Goal: Task Accomplishment & Management: Use online tool/utility

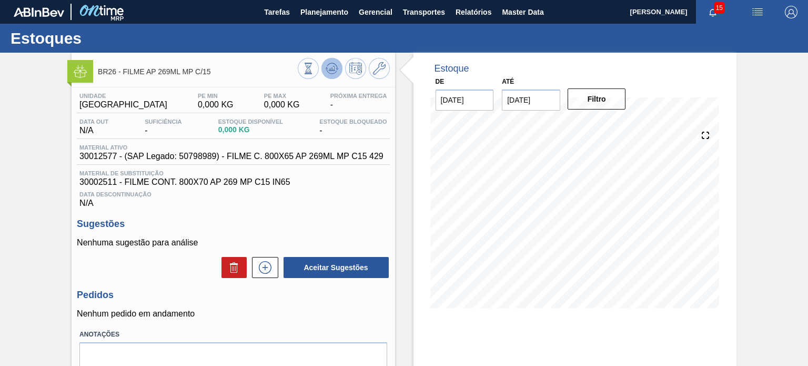
click at [330, 73] on icon at bounding box center [332, 68] width 13 height 13
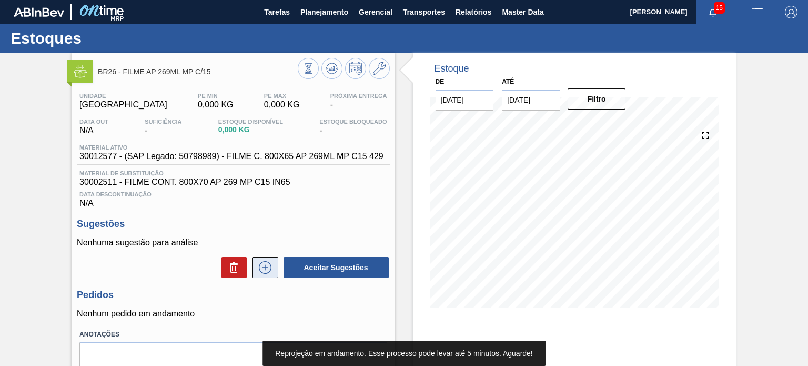
click at [265, 267] on icon at bounding box center [265, 267] width 17 height 13
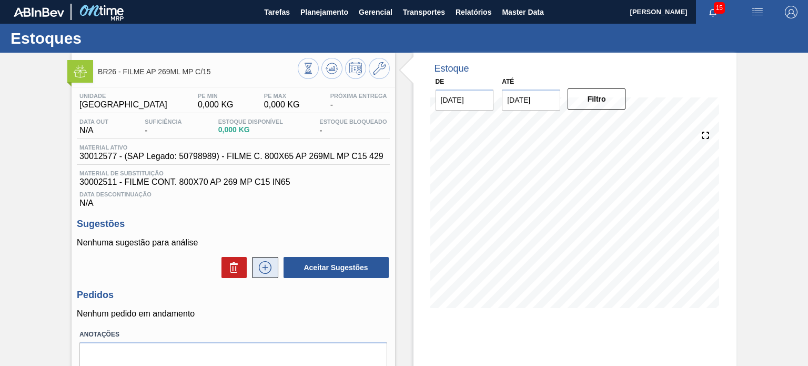
click at [253, 265] on button at bounding box center [265, 267] width 26 height 21
click at [265, 273] on icon at bounding box center [265, 267] width 17 height 13
click at [333, 82] on div "BR26 - FILME AP 269ML MP C/15 Unidade Uberlândia PE MIN 0,000 KG PE MAX 0,000 K…" at bounding box center [233, 253] width 323 height 400
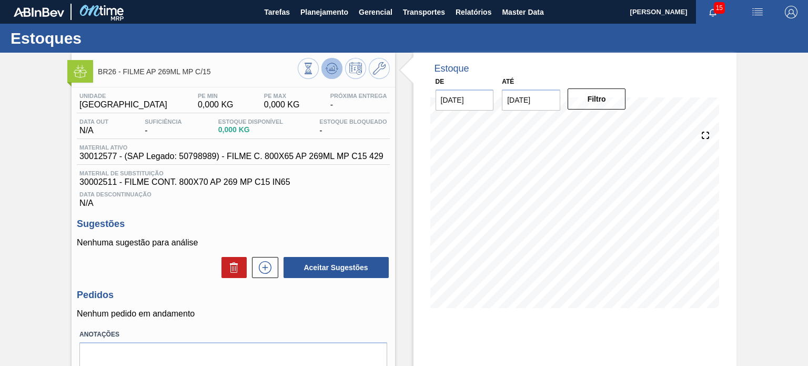
click at [333, 73] on icon at bounding box center [332, 68] width 13 height 13
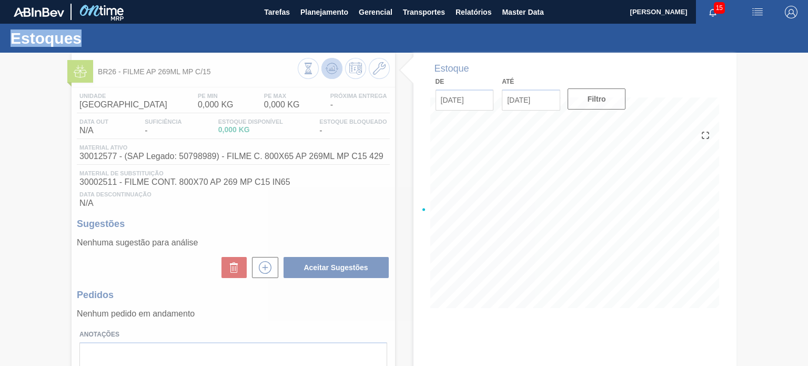
click at [333, 73] on div at bounding box center [404, 209] width 808 height 313
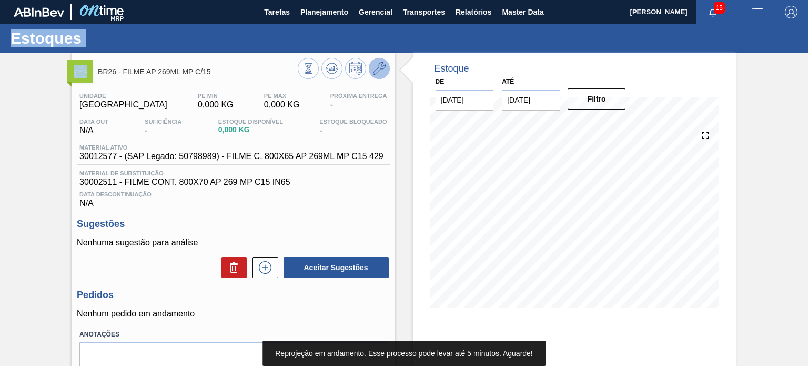
click at [375, 76] on button at bounding box center [379, 68] width 21 height 21
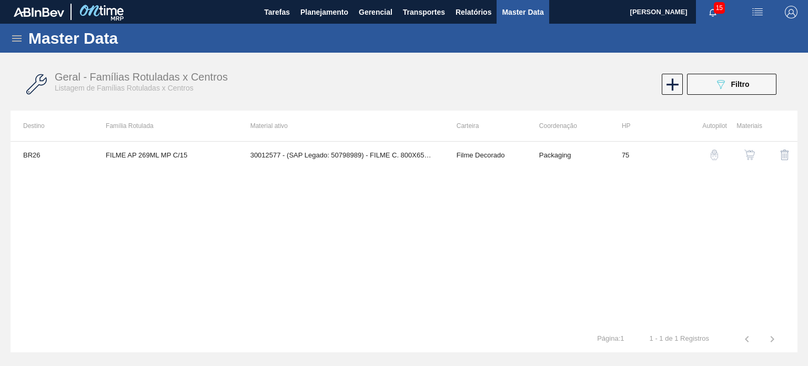
click at [747, 155] on img "button" at bounding box center [750, 154] width 11 height 11
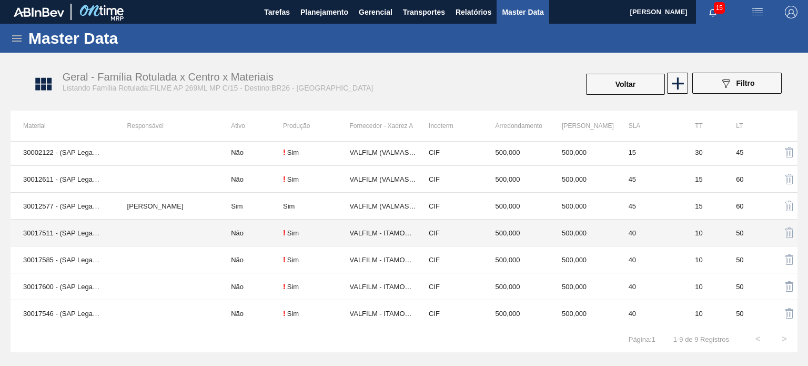
scroll to position [56, 0]
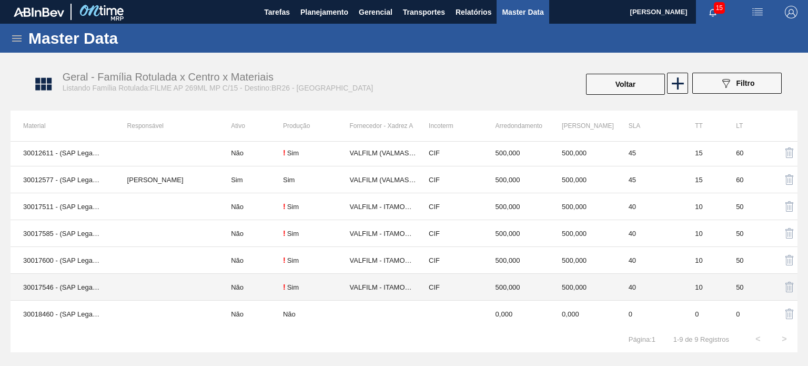
click at [360, 284] on td "VALFILM - ITAMONTE (MG)" at bounding box center [383, 287] width 67 height 27
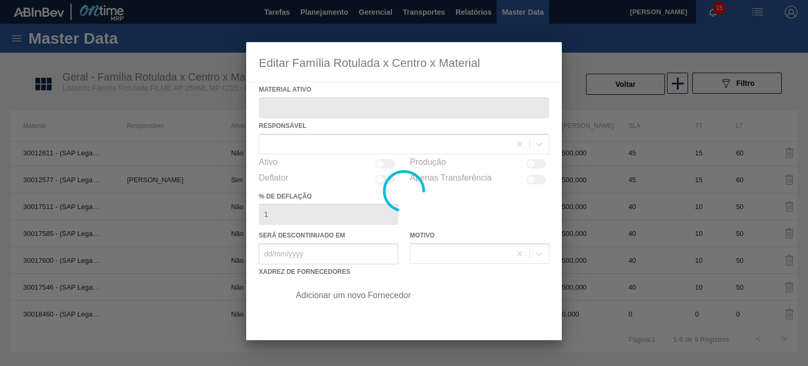
type ativo "30017546 - (SAP Legado: 50801158) - FILME R. 800X65 AP 269 MP D15 429"
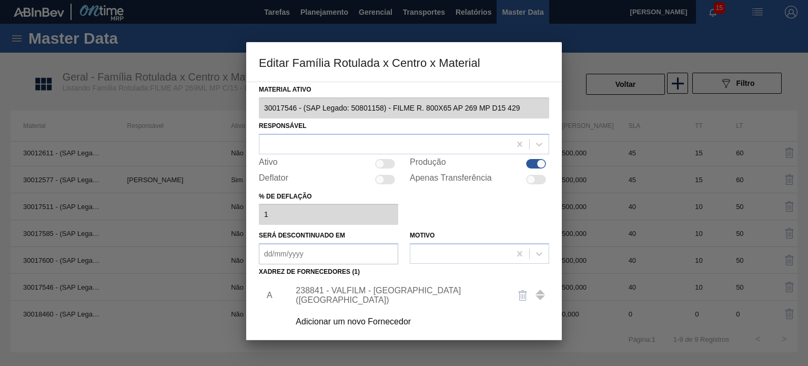
click at [537, 164] on div at bounding box center [541, 163] width 9 height 9
checkbox input "false"
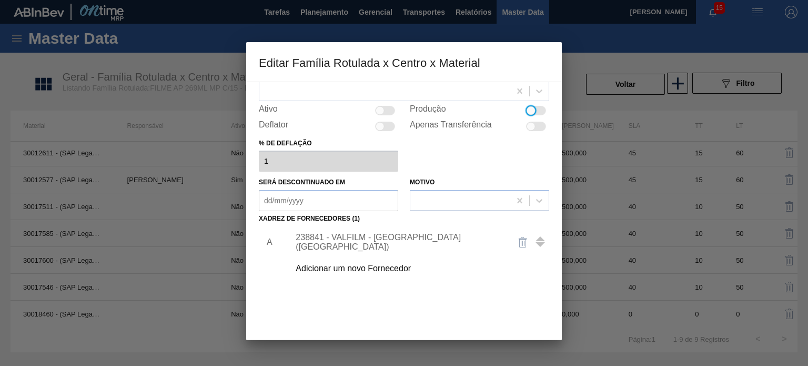
scroll to position [107, 0]
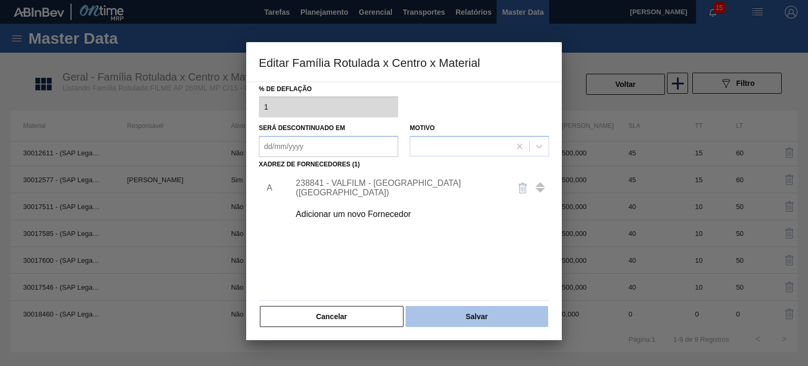
click at [471, 314] on button "Salvar" at bounding box center [477, 316] width 143 height 21
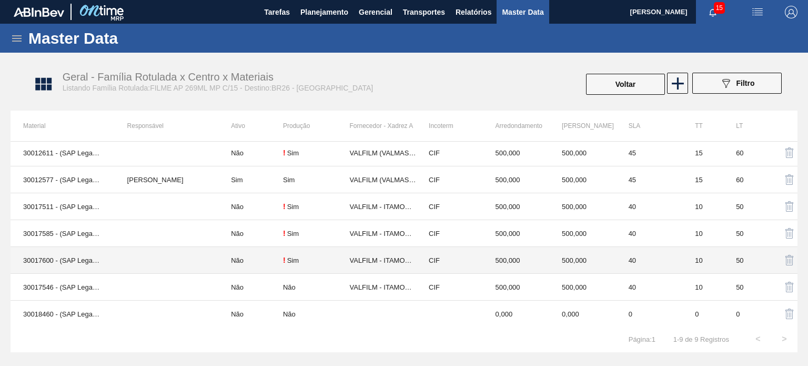
click at [316, 254] on td "! Sim" at bounding box center [316, 260] width 67 height 27
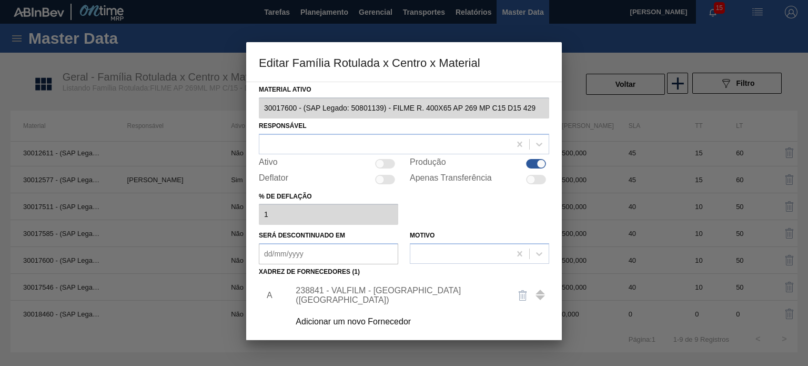
click at [535, 160] on div at bounding box center [536, 163] width 20 height 9
checkbox input "false"
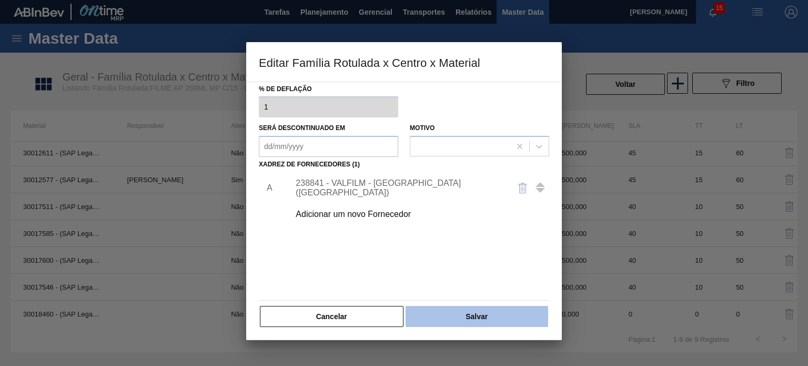
click at [480, 312] on button "Salvar" at bounding box center [477, 316] width 143 height 21
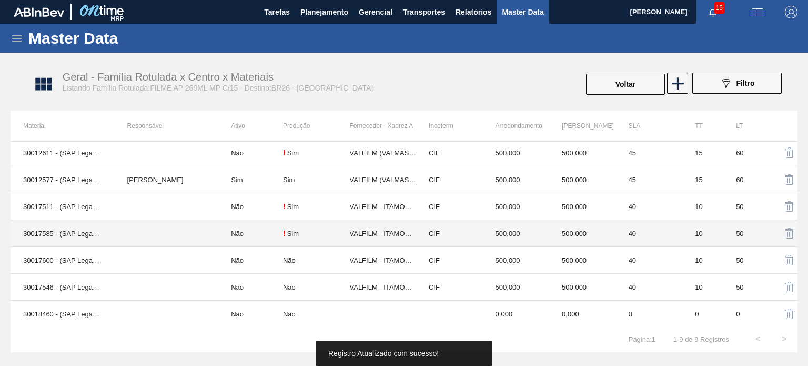
click at [253, 228] on td "Não" at bounding box center [250, 233] width 65 height 27
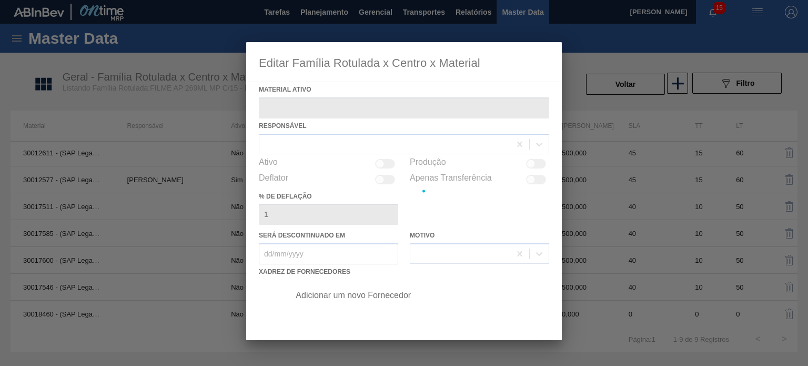
type ativo "30017585 - (SAP Legado: 50801094) - FILME R. 800X70 AP 269 MP D15 429"
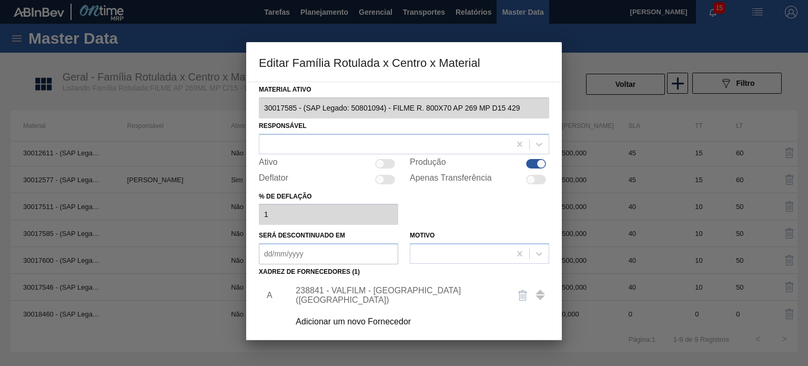
click at [534, 160] on div at bounding box center [536, 163] width 20 height 9
checkbox input "false"
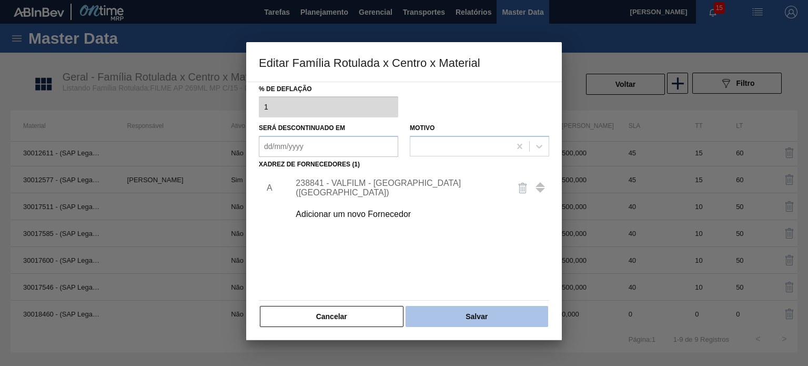
click at [464, 307] on button "Salvar" at bounding box center [477, 316] width 143 height 21
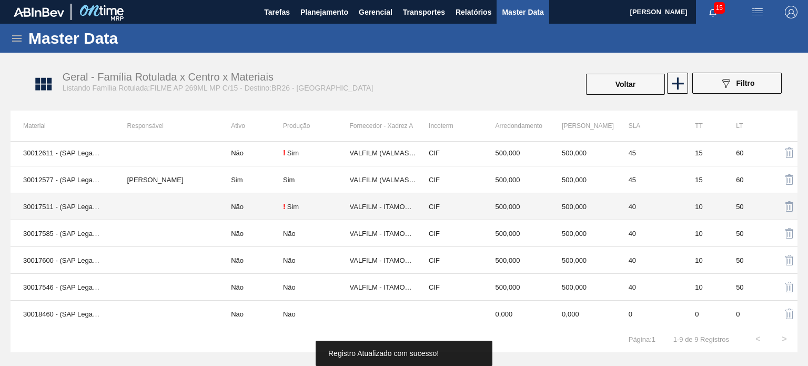
click at [306, 200] on td "! Sim" at bounding box center [316, 206] width 67 height 27
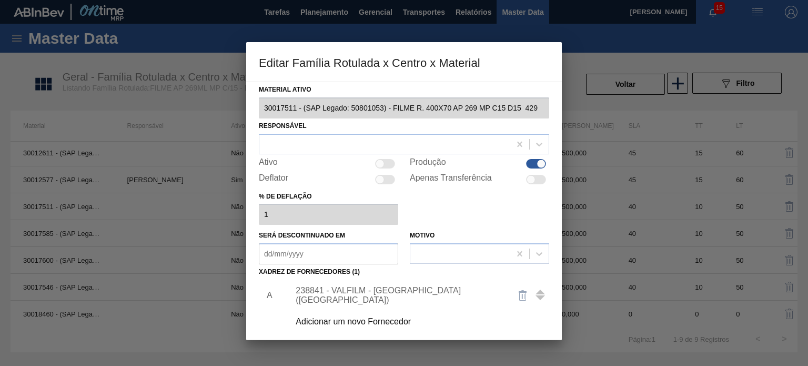
click at [528, 160] on div at bounding box center [536, 163] width 20 height 9
checkbox input "false"
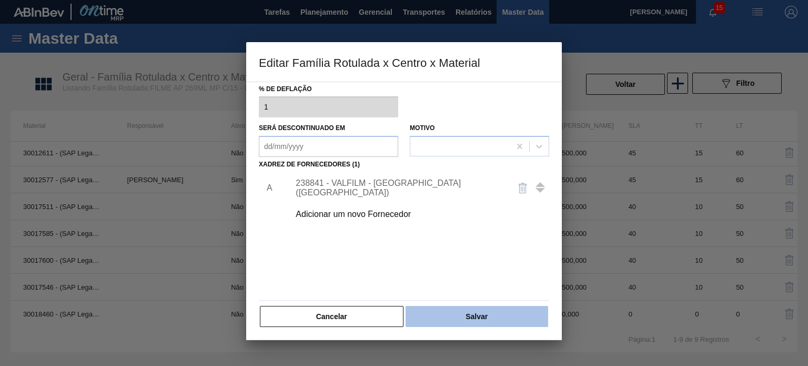
click at [487, 315] on button "Salvar" at bounding box center [477, 316] width 143 height 21
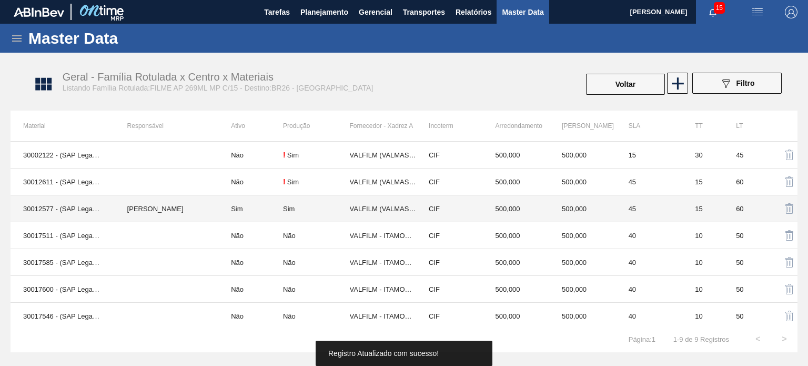
scroll to position [0, 0]
click at [338, 205] on div "! Sim" at bounding box center [316, 208] width 67 height 8
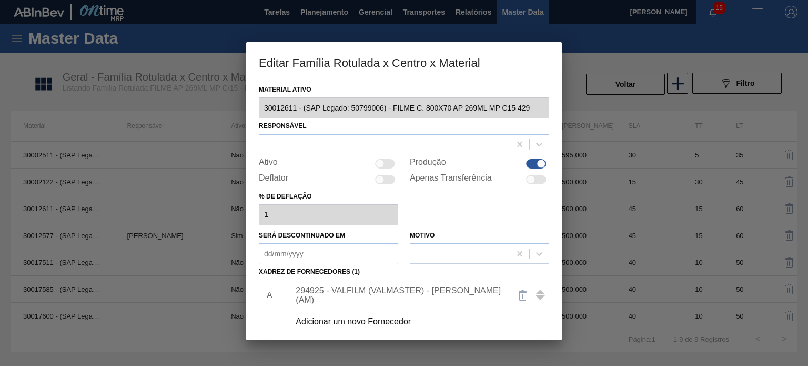
click at [541, 166] on div at bounding box center [541, 163] width 9 height 9
checkbox input "false"
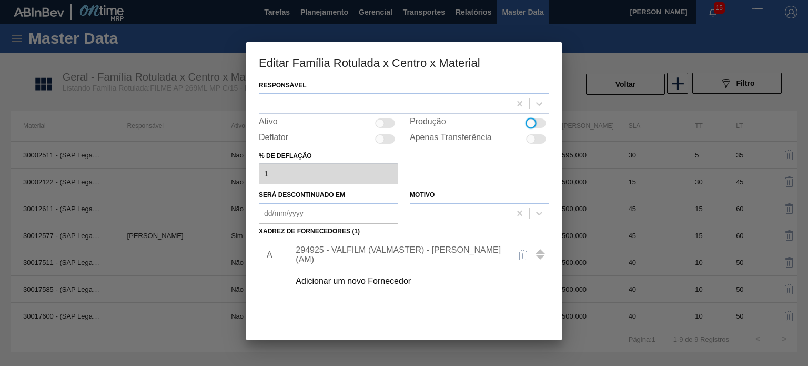
scroll to position [107, 0]
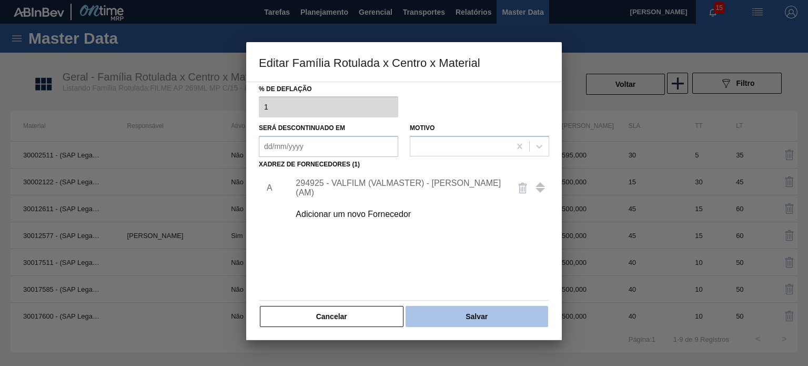
click at [494, 319] on button "Salvar" at bounding box center [477, 316] width 143 height 21
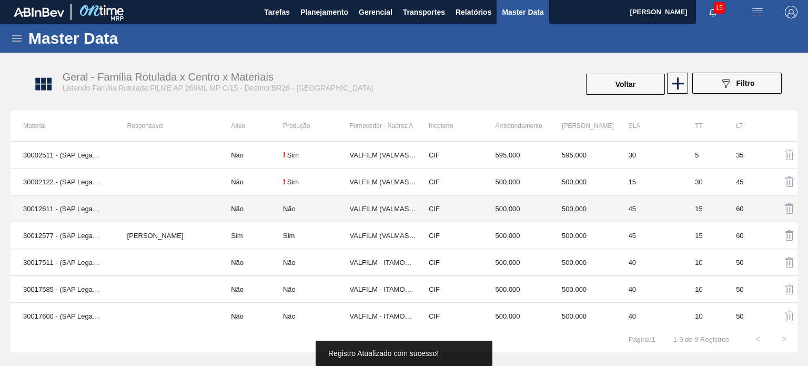
click at [299, 183] on div "! Sim" at bounding box center [316, 181] width 67 height 8
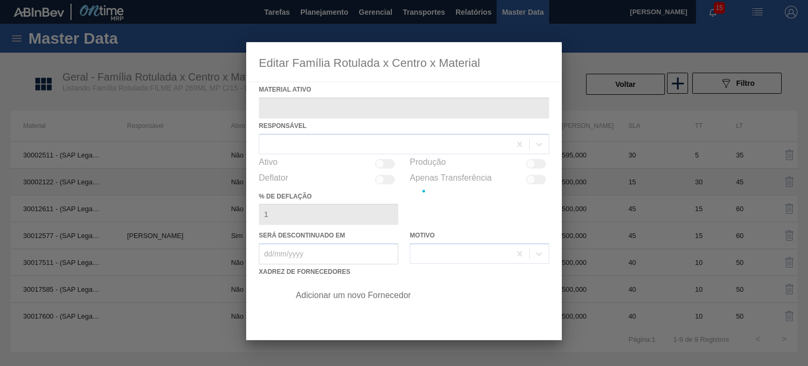
type ativo "30002122 - (SAP Legado: 50771609) - FILME CONT. 800X65 AP 269 MP C15 IN65"
checkbox input "true"
type deflação "0"
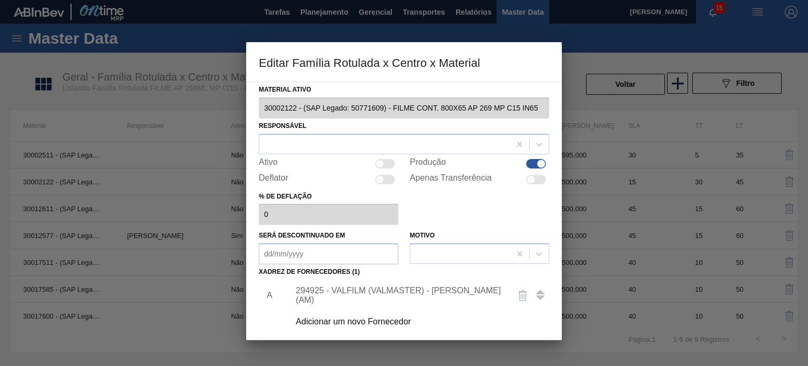
drag, startPoint x: 530, startPoint y: 166, endPoint x: 522, endPoint y: 193, distance: 28.0
click at [529, 166] on div at bounding box center [536, 163] width 20 height 9
checkbox input "false"
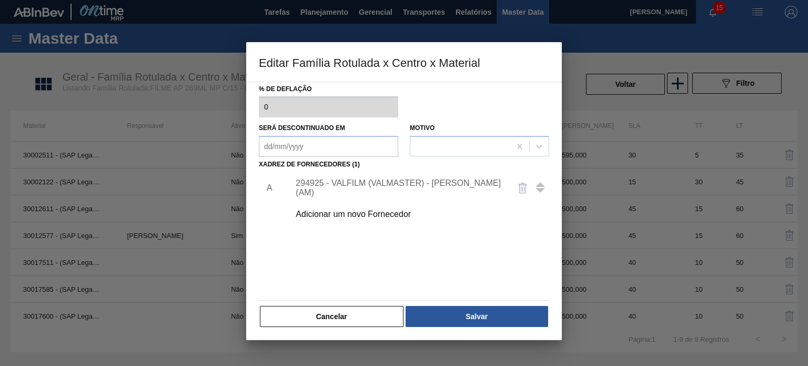
click at [479, 326] on div "Cancelar Salvar" at bounding box center [404, 316] width 290 height 23
click at [454, 302] on div "Material ativo 30002122 - (SAP Legado: 50771609) - FILME CONT. 800X65 AP 269 MP…" at bounding box center [404, 151] width 290 height 353
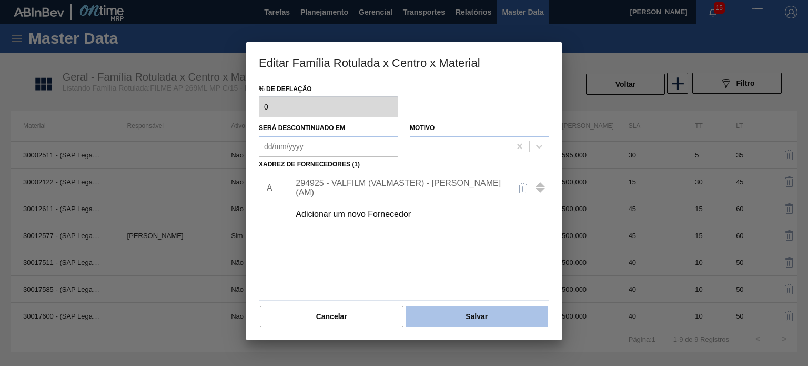
click at [459, 314] on button "Salvar" at bounding box center [477, 316] width 143 height 21
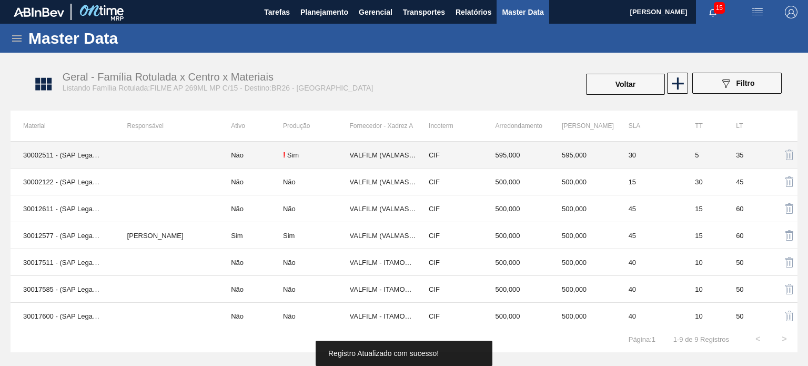
click at [331, 156] on div "! Sim" at bounding box center [316, 154] width 67 height 8
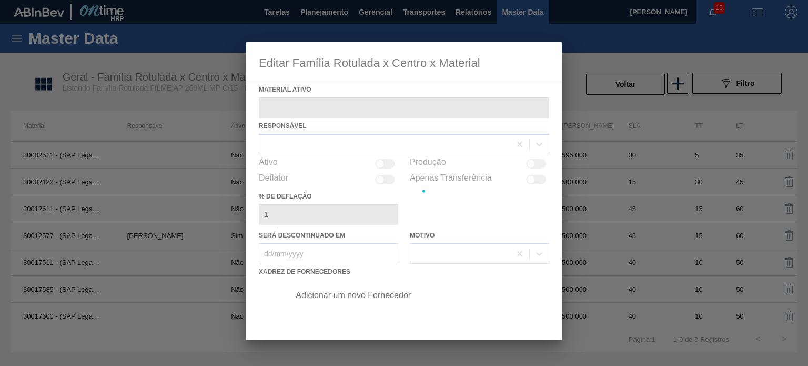
type ativo "30002511 - (SAP Legado: 50500871) - FILME CONT. 800X70 AP 269 MP C15 IN65"
checkbox input "true"
type deflação "0"
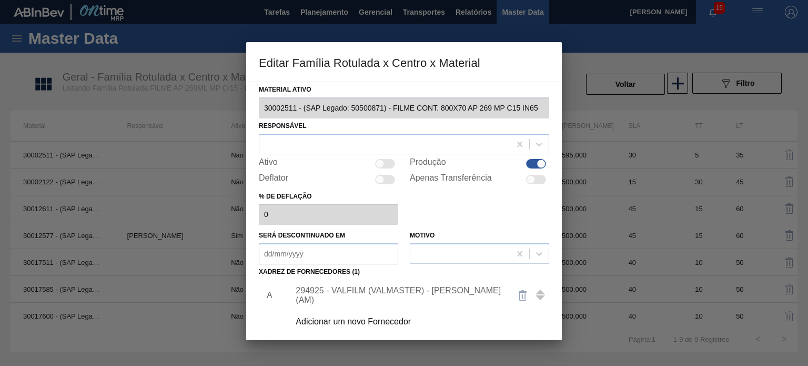
click at [530, 163] on div at bounding box center [536, 163] width 20 height 9
checkbox input "false"
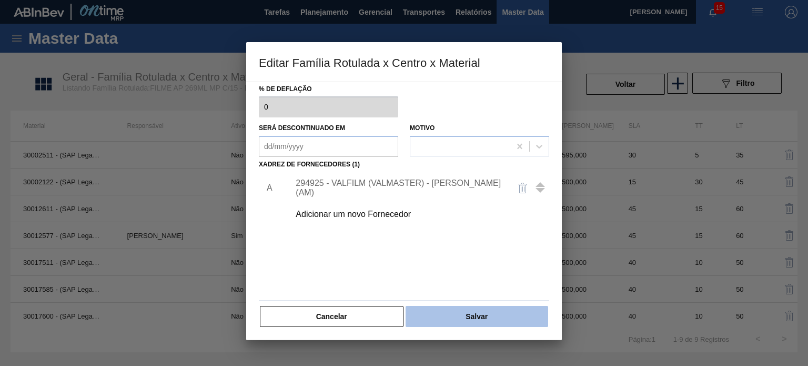
click at [462, 320] on button "Salvar" at bounding box center [477, 316] width 143 height 21
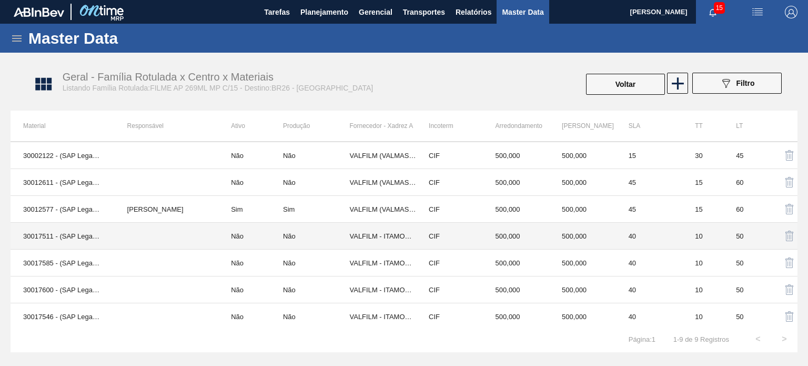
scroll to position [0, 0]
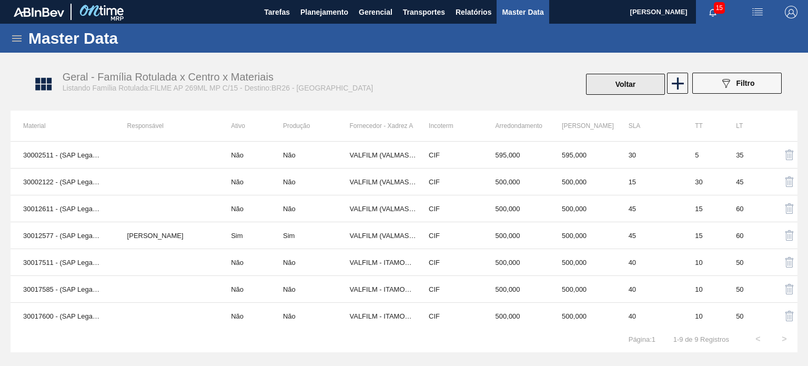
click at [621, 85] on button "Voltar" at bounding box center [625, 84] width 79 height 21
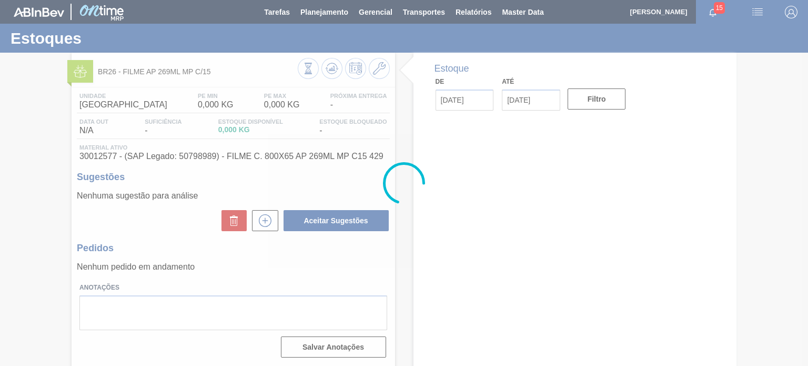
click at [337, 72] on div at bounding box center [404, 183] width 808 height 366
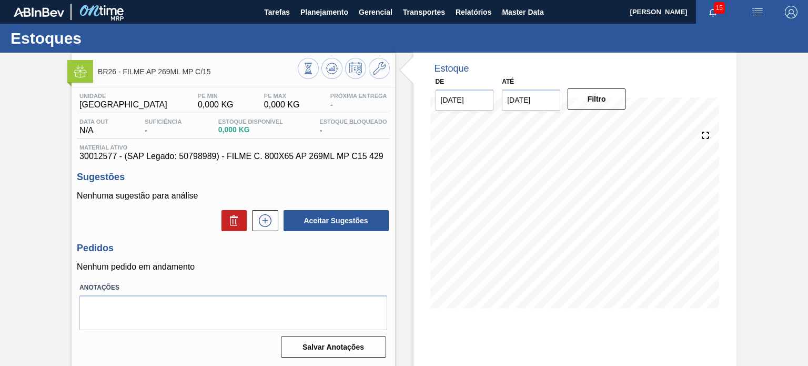
click at [337, 72] on icon at bounding box center [332, 68] width 13 height 13
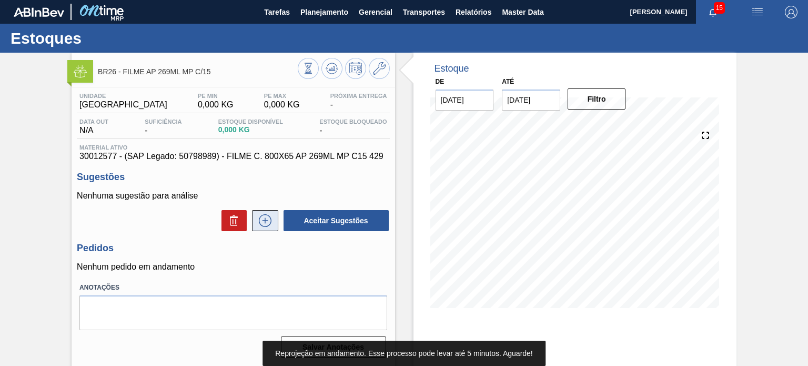
click at [258, 230] on button at bounding box center [265, 220] width 26 height 21
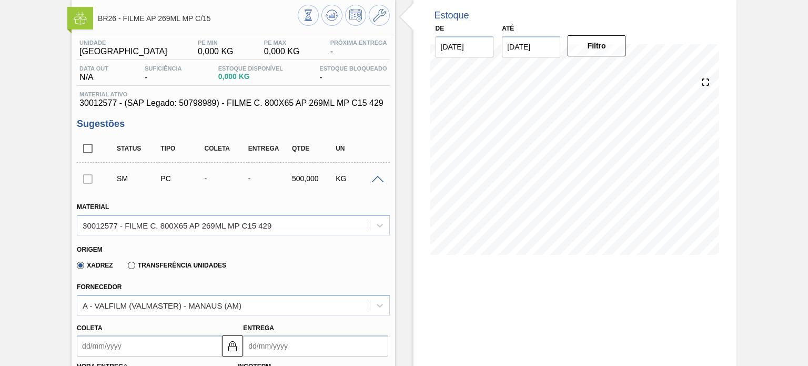
scroll to position [53, 0]
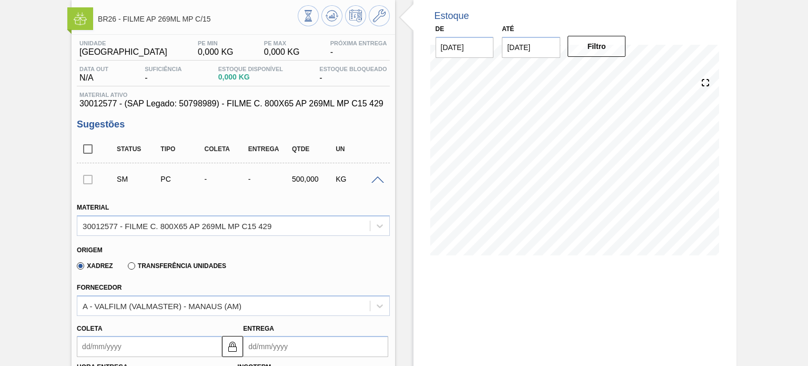
click at [189, 107] on span "30012577 - (SAP Legado: 50798989) - FILME C. 800X65 AP 269ML MP C15 429" at bounding box center [232, 103] width 307 height 9
click at [188, 107] on span "30012577 - (SAP Legado: 50798989) - FILME C. 800X65 AP 269ML MP C15 429" at bounding box center [232, 103] width 307 height 9
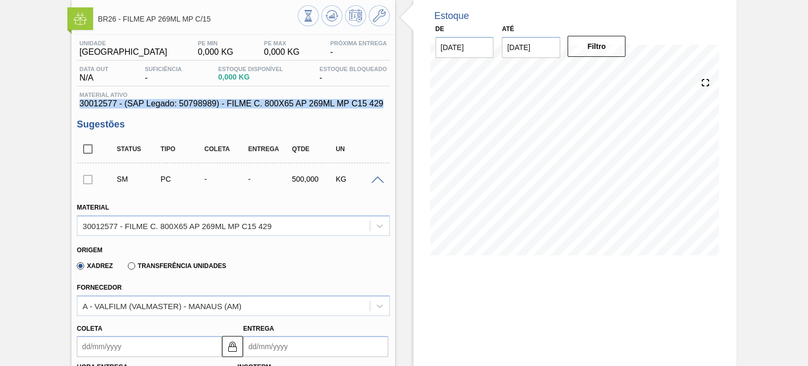
click at [188, 107] on span "30012577 - (SAP Legado: 50798989) - FILME C. 800X65 AP 269ML MP C15 429" at bounding box center [232, 103] width 307 height 9
copy span "30012577 - (SAP Legado: 50798989) - FILME C. 800X65 AP 269ML MP C15 429"
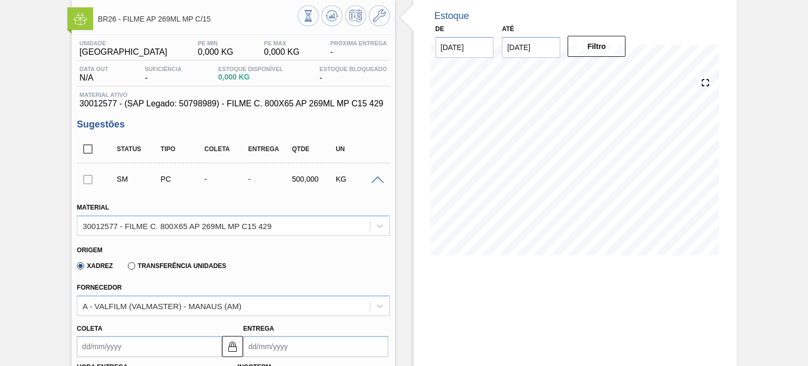
click at [173, 263] on label "Transferência Unidades" at bounding box center [177, 265] width 98 height 7
click at [126, 268] on input "Transferência Unidades" at bounding box center [126, 268] width 0 height 0
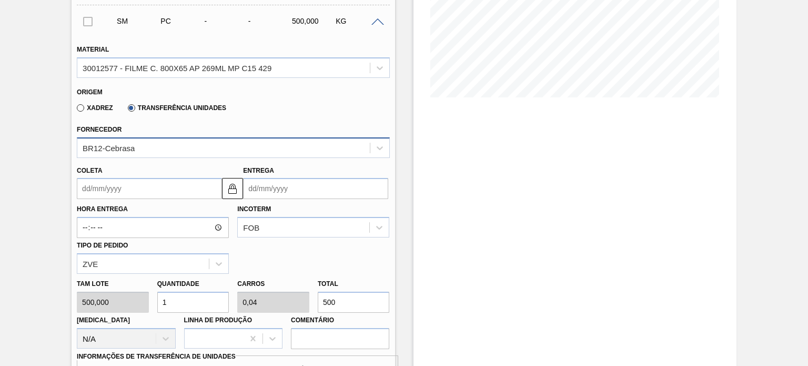
click at [165, 148] on div "BR12-Cebrasa" at bounding box center [223, 147] width 292 height 15
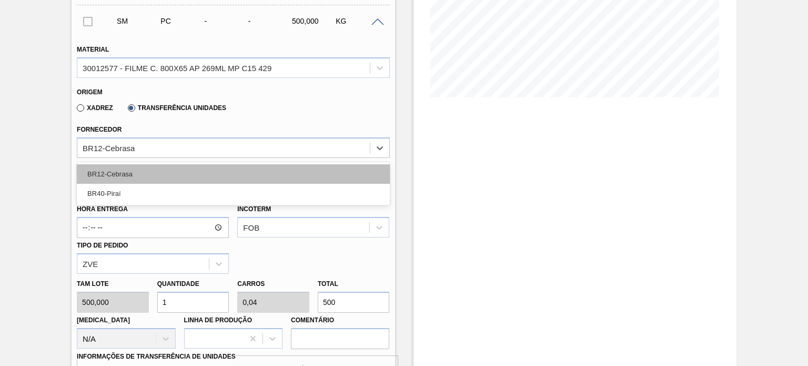
click at [152, 184] on div "BR40-Piraí" at bounding box center [233, 193] width 313 height 19
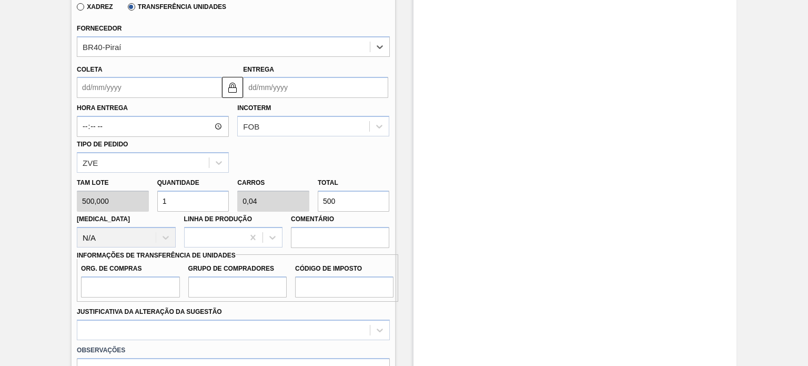
scroll to position [421, 0]
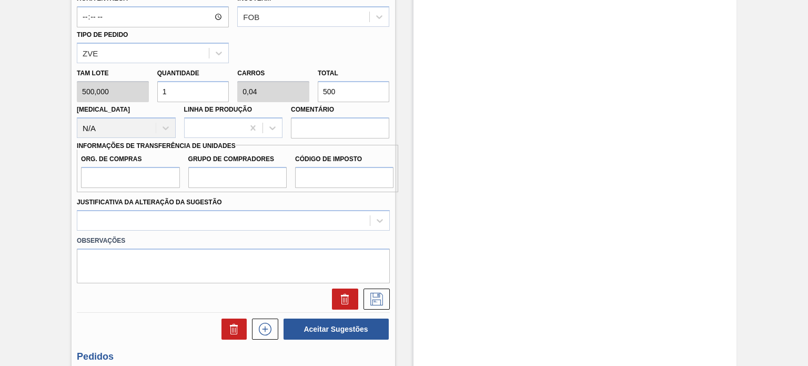
drag, startPoint x: 347, startPoint y: 92, endPoint x: 312, endPoint y: 82, distance: 36.8
click at [314, 82] on div "Total 500" at bounding box center [354, 84] width 81 height 36
type input "0,006"
type input "0"
type input "3"
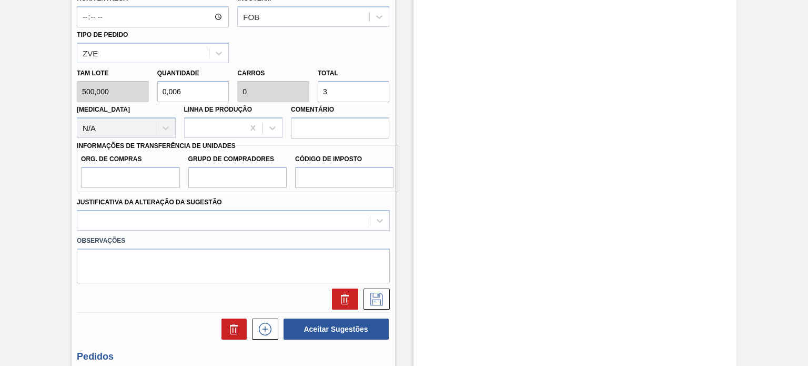
type input "0,06"
type input "0,002"
type input "30"
type input "0,6"
type input "0,024"
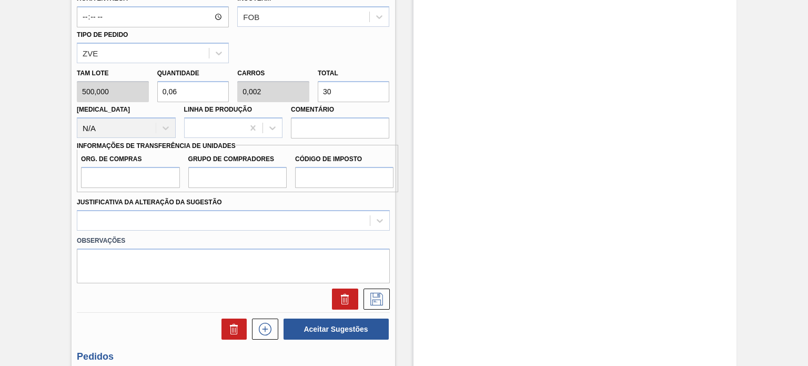
type input "300"
type input "6"
type input "0,24"
type input "3.000"
type input "60"
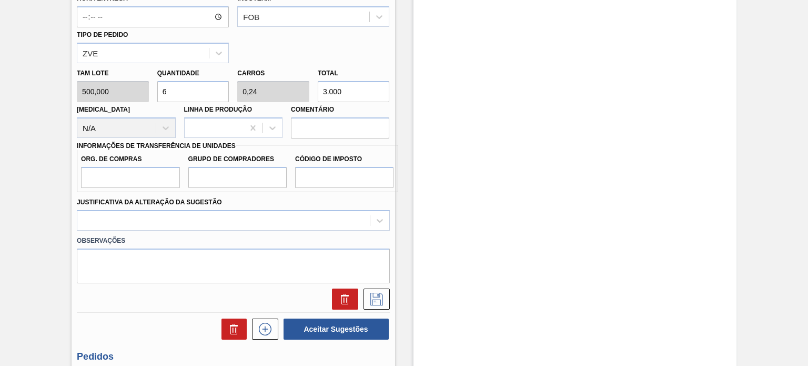
type input "2,4"
type input "30.000"
type input "6"
type input "0,24"
type input "3.000"
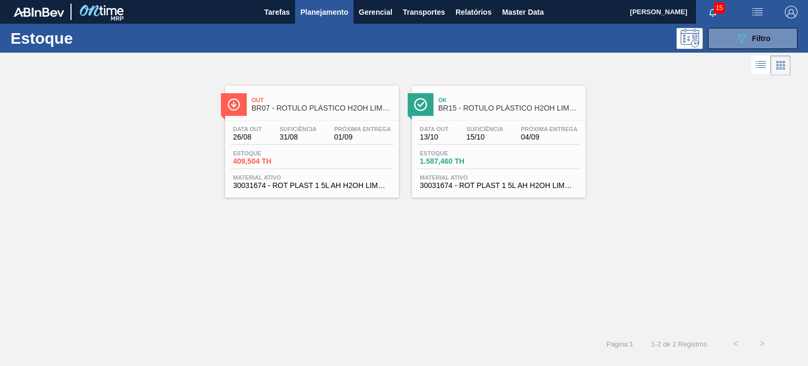
scroll to position [105, 0]
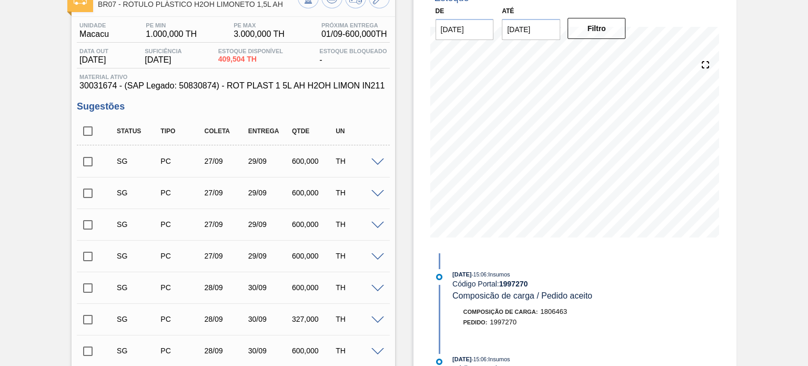
scroll to position [53, 0]
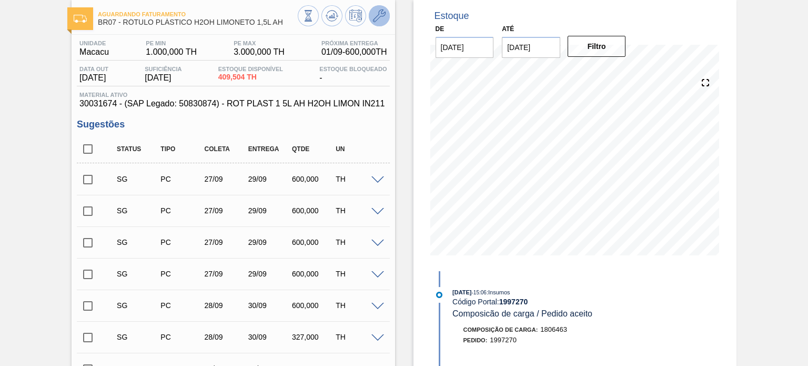
click at [380, 17] on icon at bounding box center [379, 15] width 13 height 13
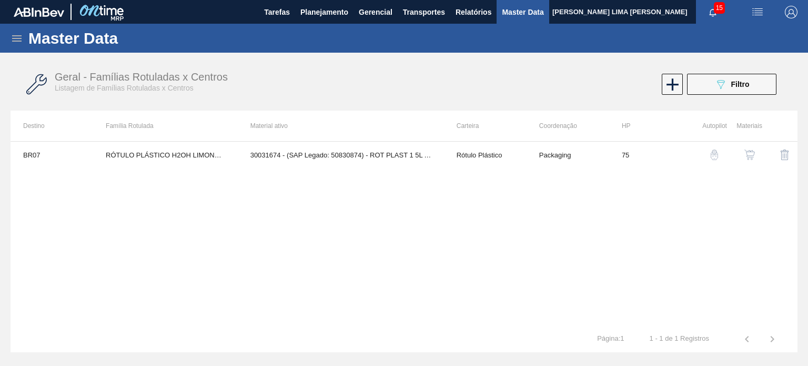
click at [754, 152] on img "button" at bounding box center [750, 154] width 11 height 11
